Goal: Information Seeking & Learning: Learn about a topic

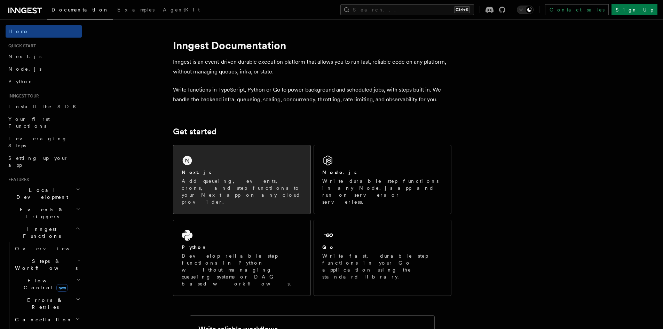
click at [283, 180] on p "Add queueing, events, crons, and step functions to your Next app on any cloud p…" at bounding box center [242, 191] width 120 height 28
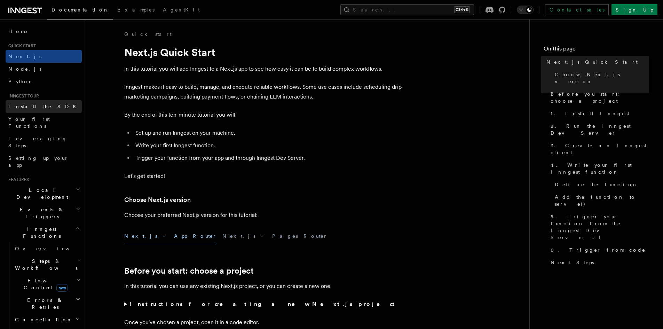
click at [47, 106] on link "Install the SDK" at bounding box center [44, 106] width 76 height 13
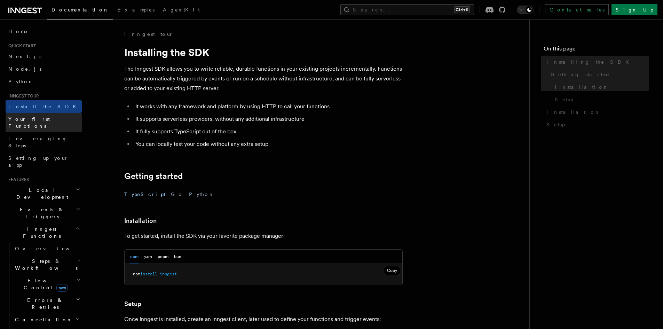
click at [46, 119] on span "Your first Functions" at bounding box center [28, 122] width 41 height 13
